Goal: Use online tool/utility: Use online tool/utility

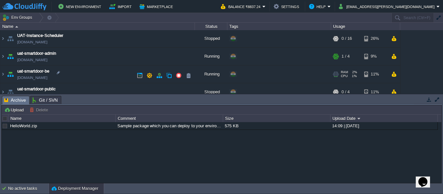
scroll to position [79, 0]
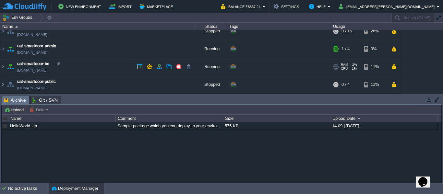
click at [6, 66] on img at bounding box center [10, 67] width 9 height 18
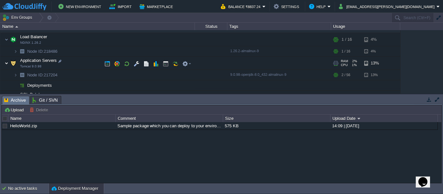
scroll to position [122, 0]
click at [165, 63] on button "button" at bounding box center [166, 64] width 6 height 6
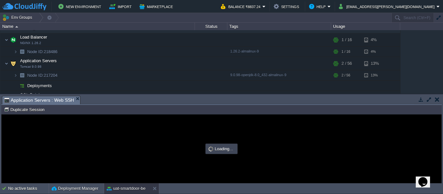
scroll to position [0, 0]
type input "#000000"
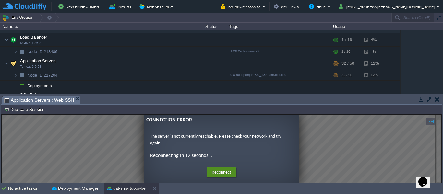
click at [215, 171] on button "Reconnect" at bounding box center [222, 173] width 30 height 10
